Goal: Transaction & Acquisition: Purchase product/service

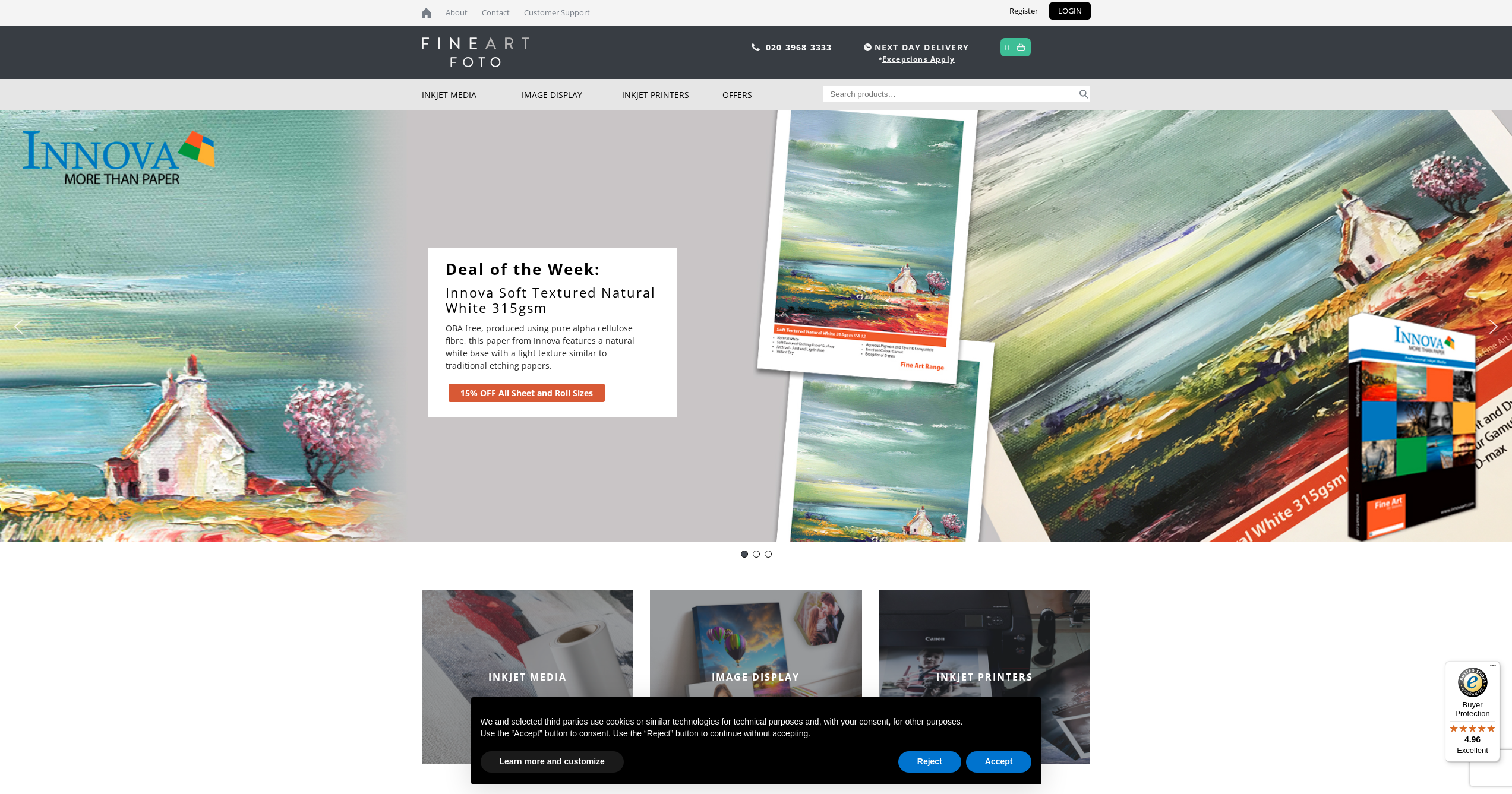
click at [516, 393] on div "15% OFF All Sheet and Roll Sizes" at bounding box center [526, 393] width 132 height 12
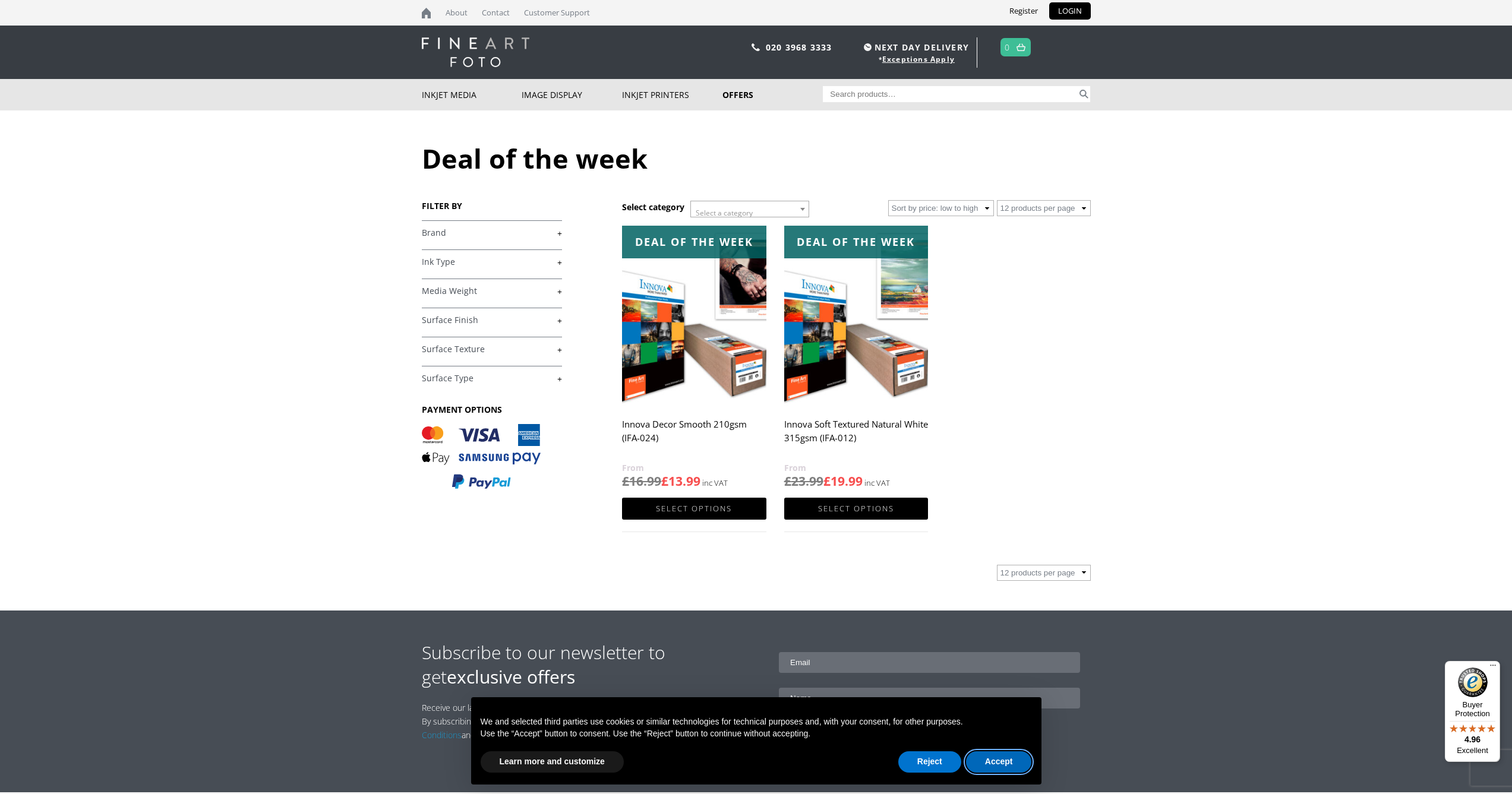
click at [1014, 764] on button "Accept" at bounding box center [999, 762] width 66 height 21
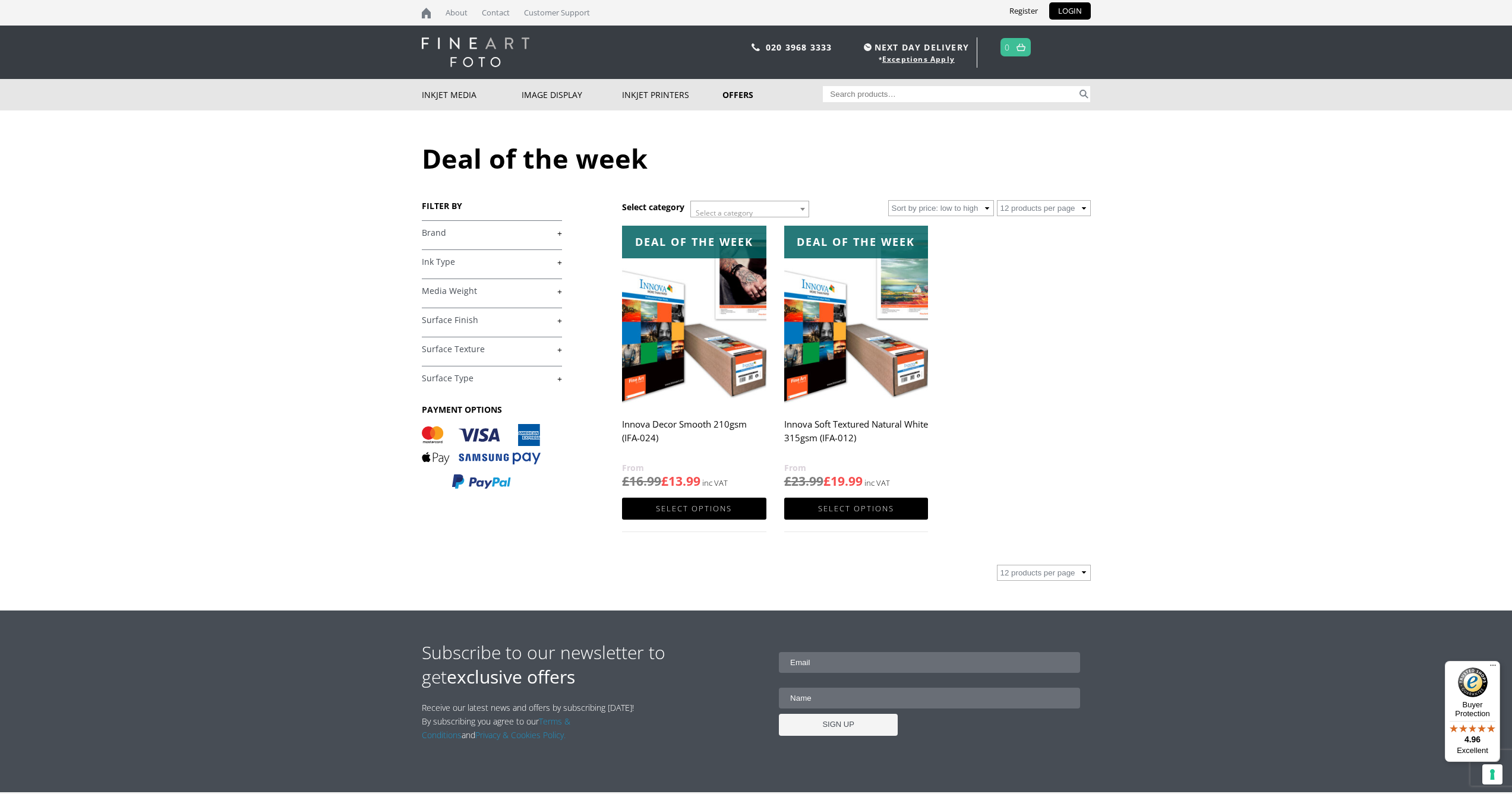
click at [828, 429] on h2 "Innova Soft Textured Natural White 315gsm (IFA-012)" at bounding box center [856, 437] width 144 height 48
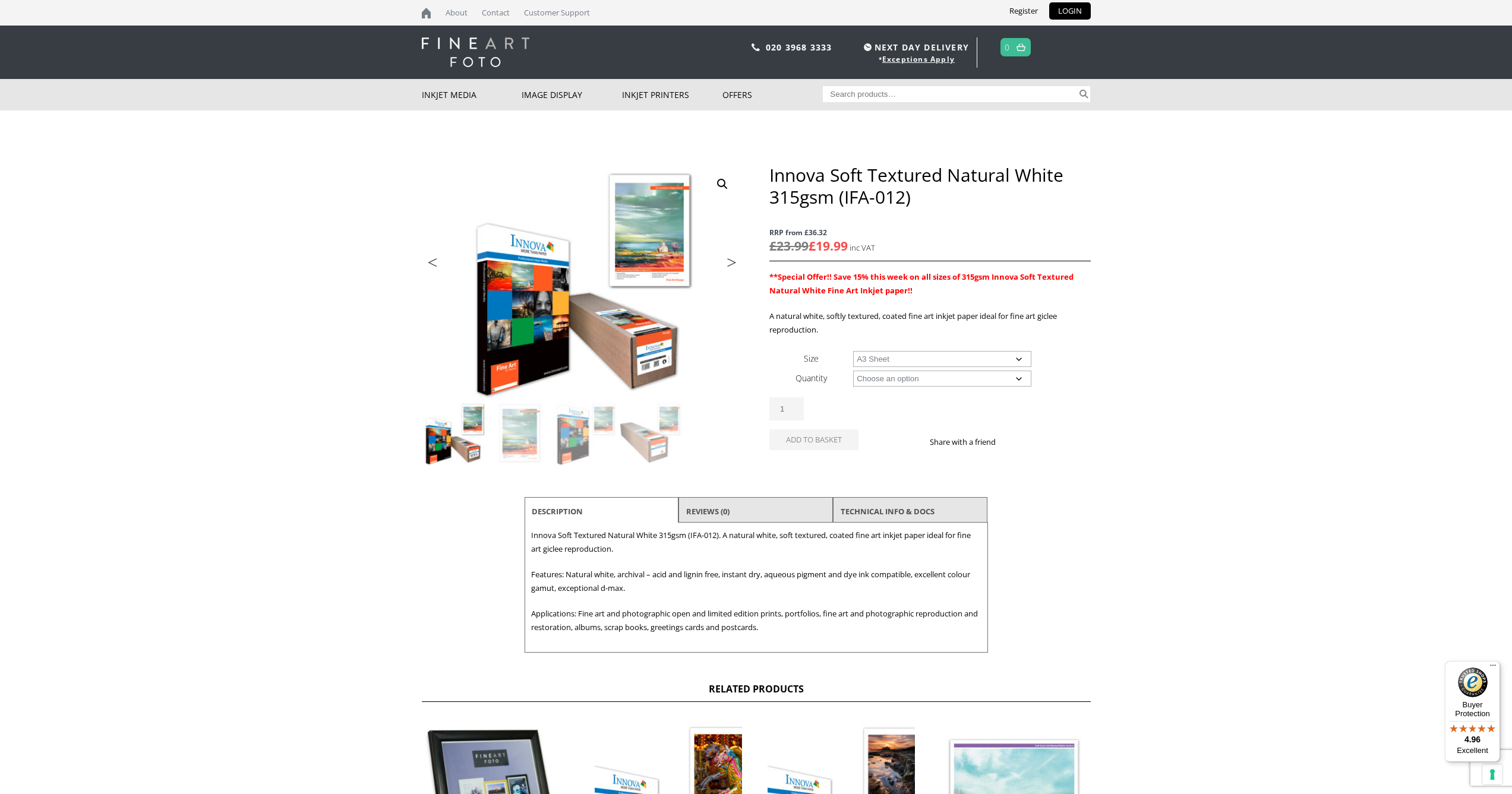
select select "a3-sheet"
select select "25-sheets"
select select "a3-sheet"
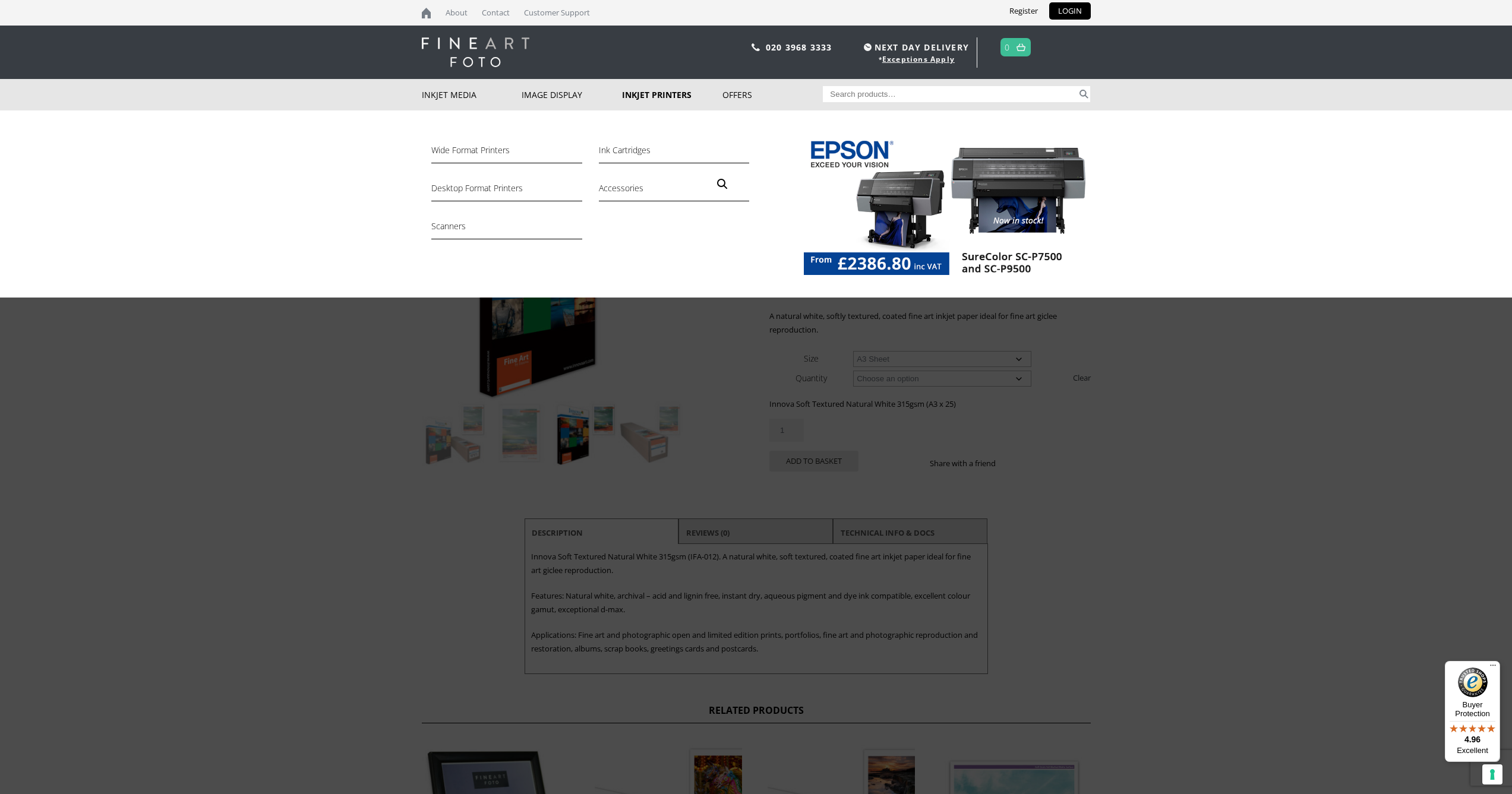
click at [664, 94] on link "Inkjet Printers" at bounding box center [672, 94] width 100 height 31
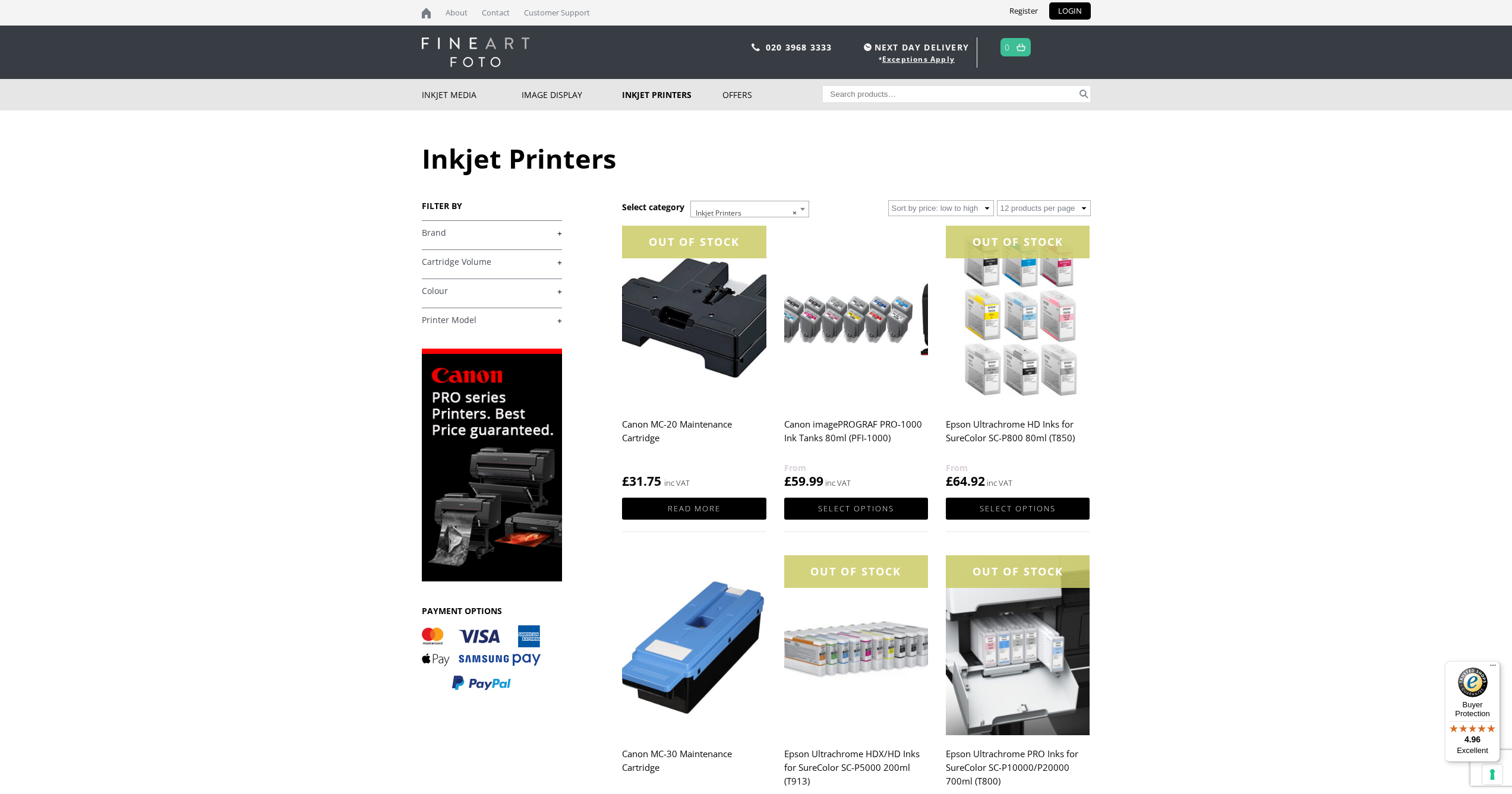
click at [1016, 421] on h2 "Epson Ultrachrome HD Inks for SureColor SC-P800 80ml (T850)" at bounding box center [1018, 437] width 144 height 48
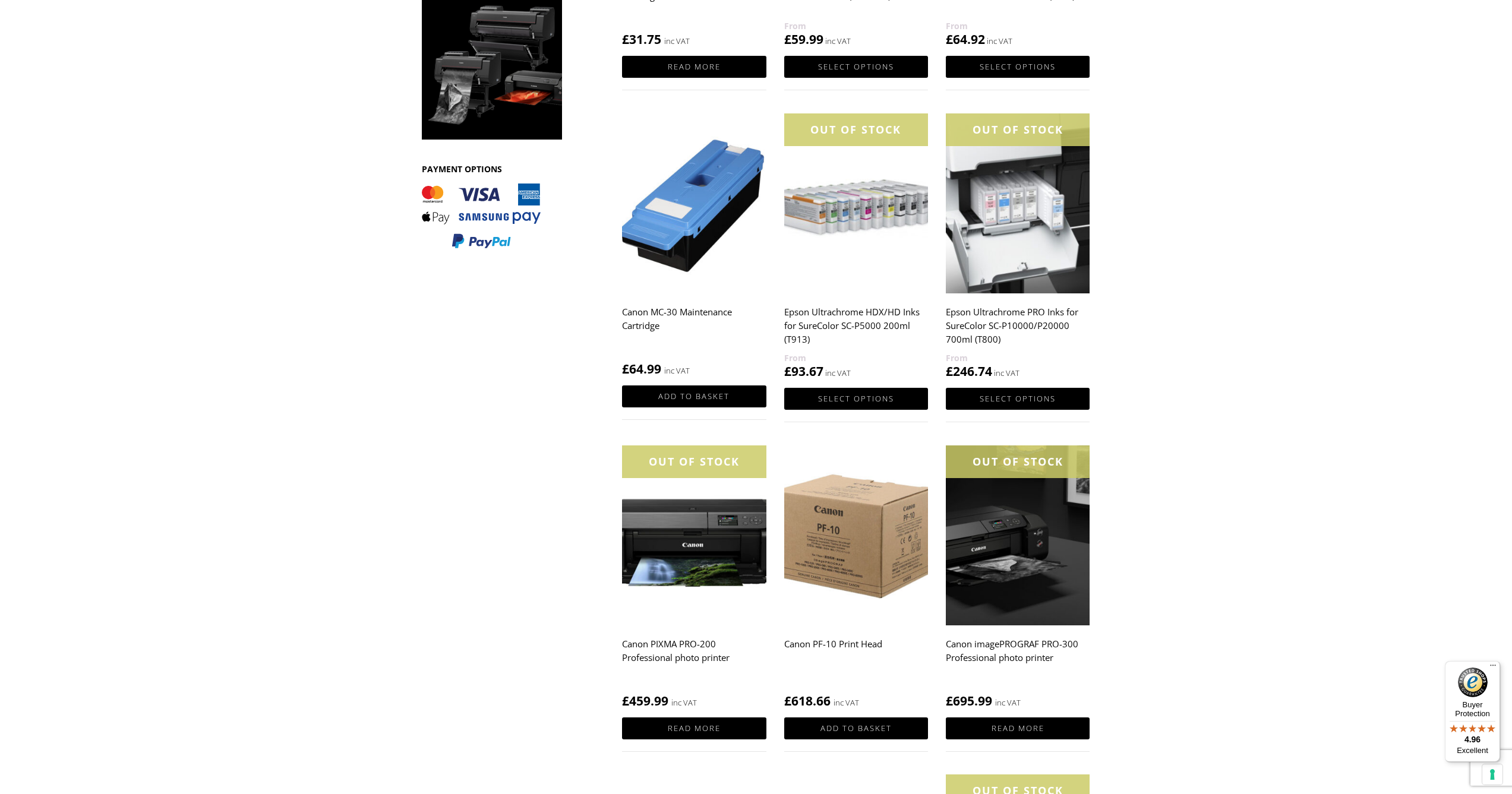
scroll to position [457, 0]
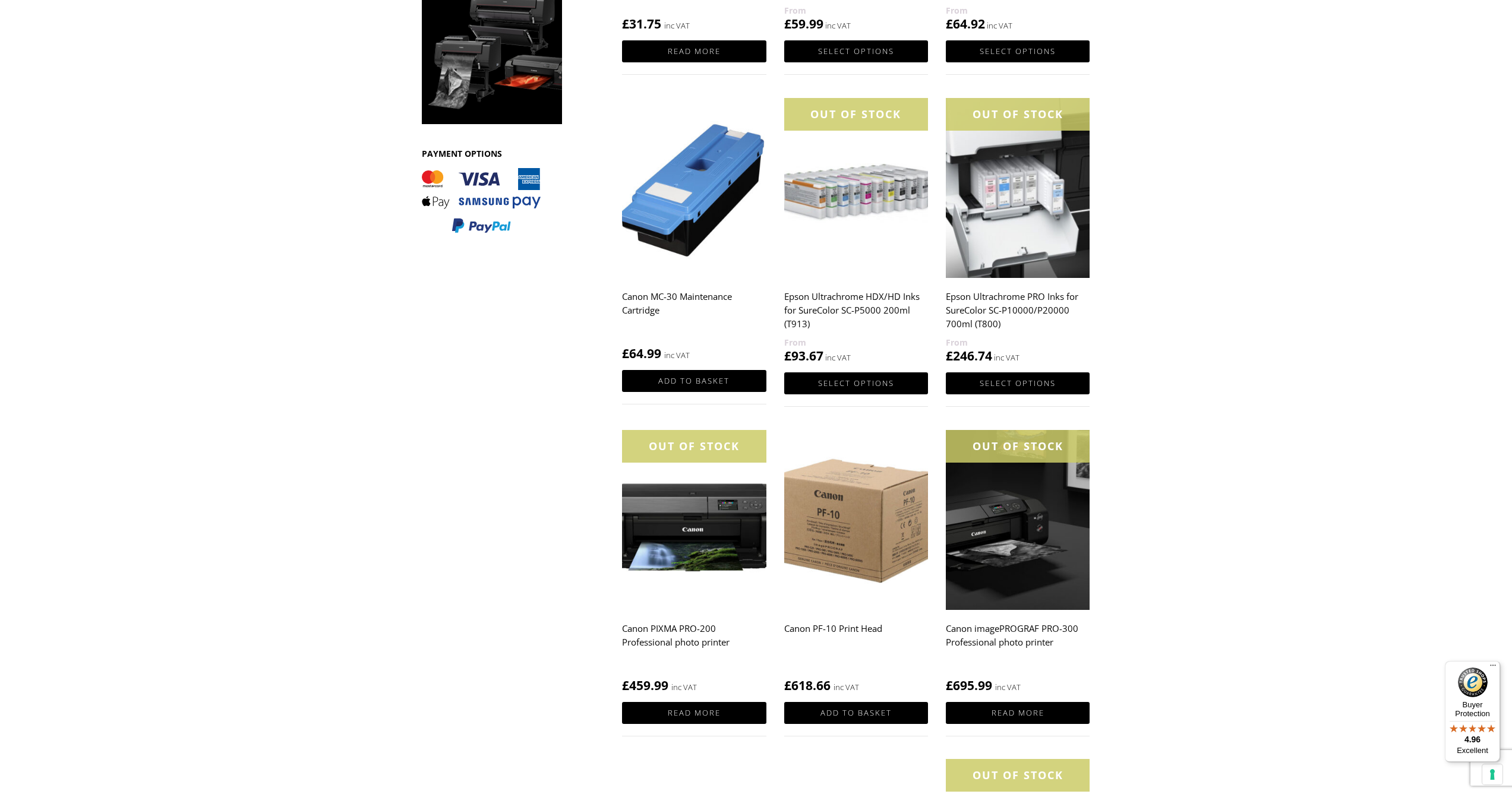
click at [699, 625] on h2 "Canon PIXMA PRO-200 Professional photo printer" at bounding box center [694, 641] width 144 height 48
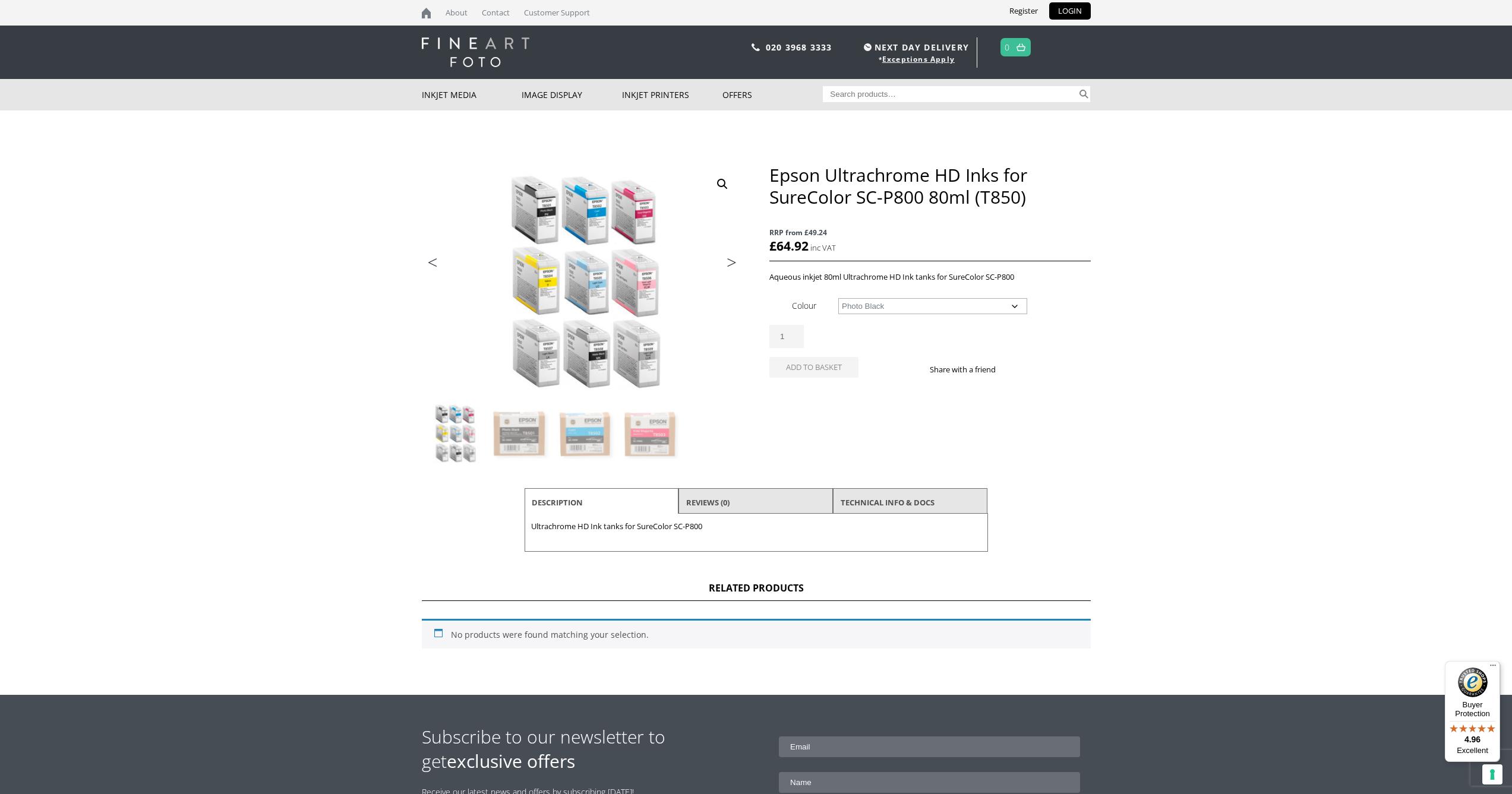
select select "photo-black"
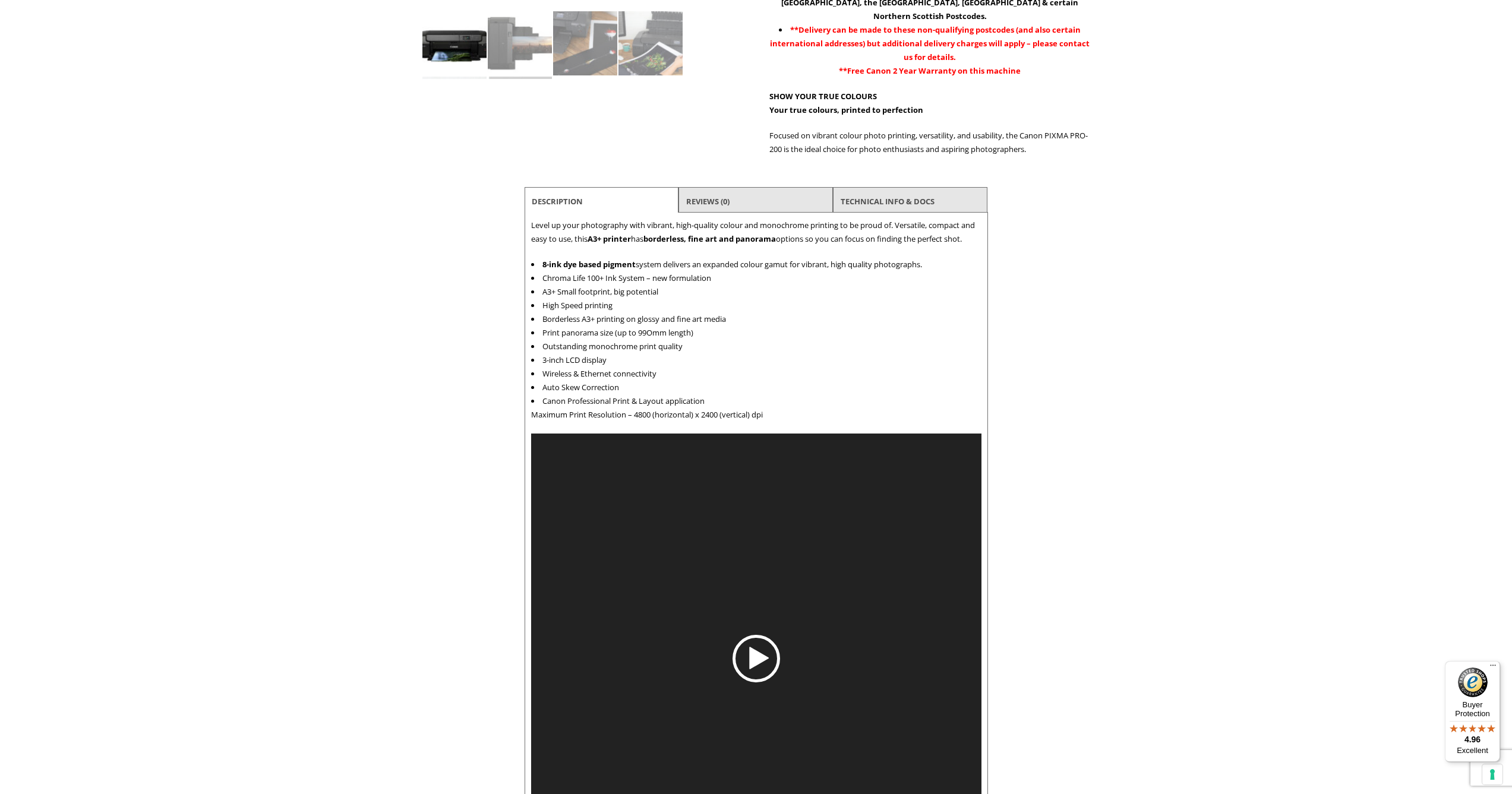
scroll to position [503, 0]
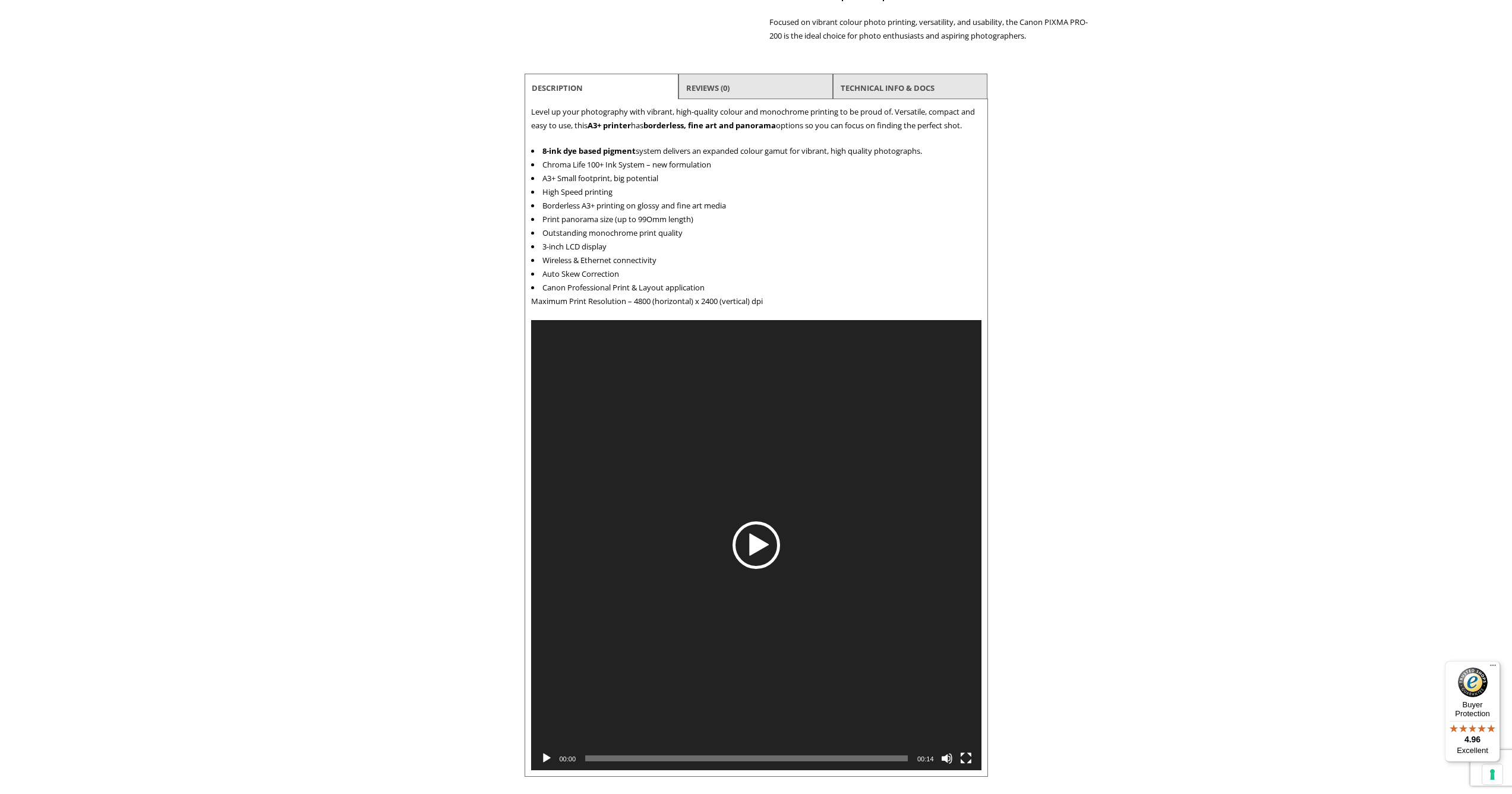
click at [759, 536] on div "Play" at bounding box center [756, 545] width 48 height 48
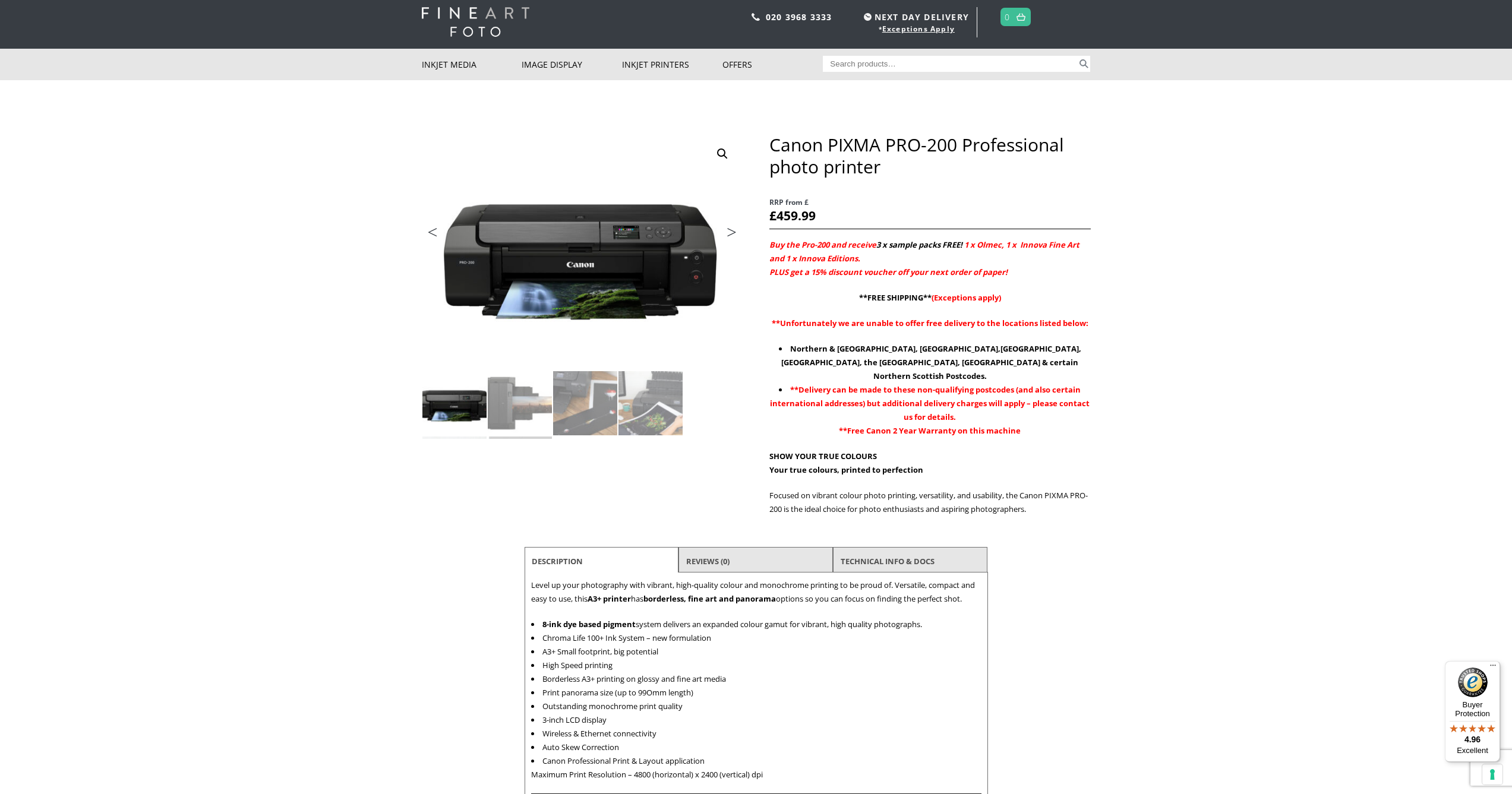
scroll to position [0, 0]
